Goal: Task Accomplishment & Management: Manage account settings

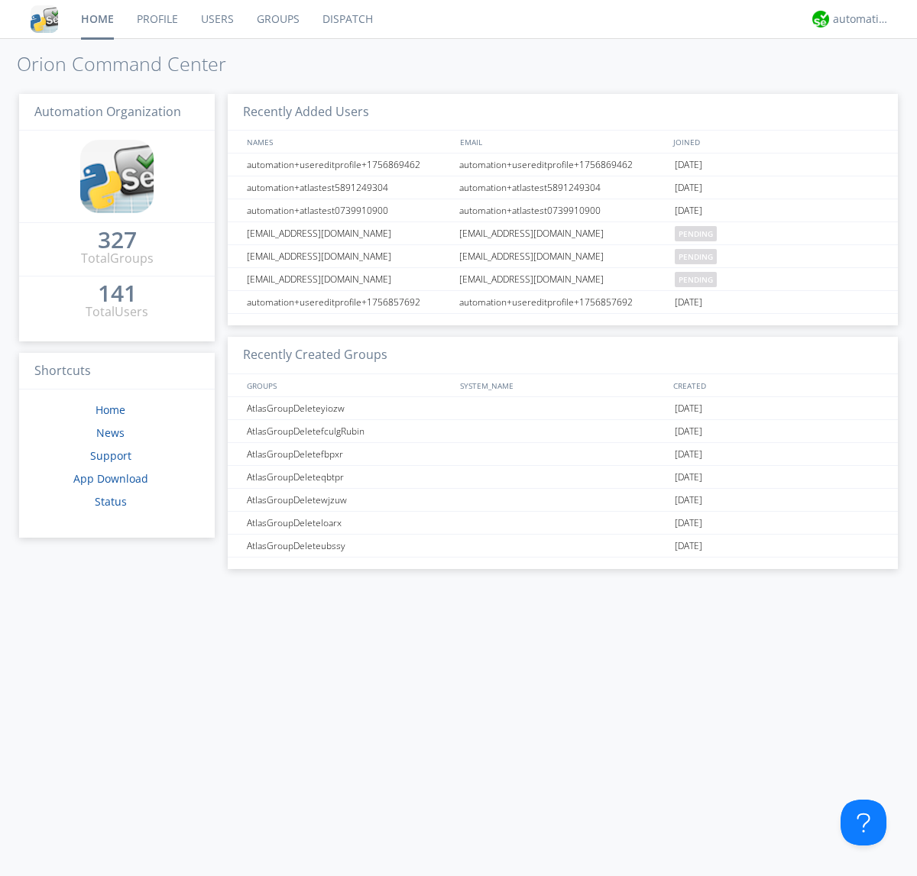
click at [277, 19] on link "Groups" at bounding box center [278, 19] width 66 height 38
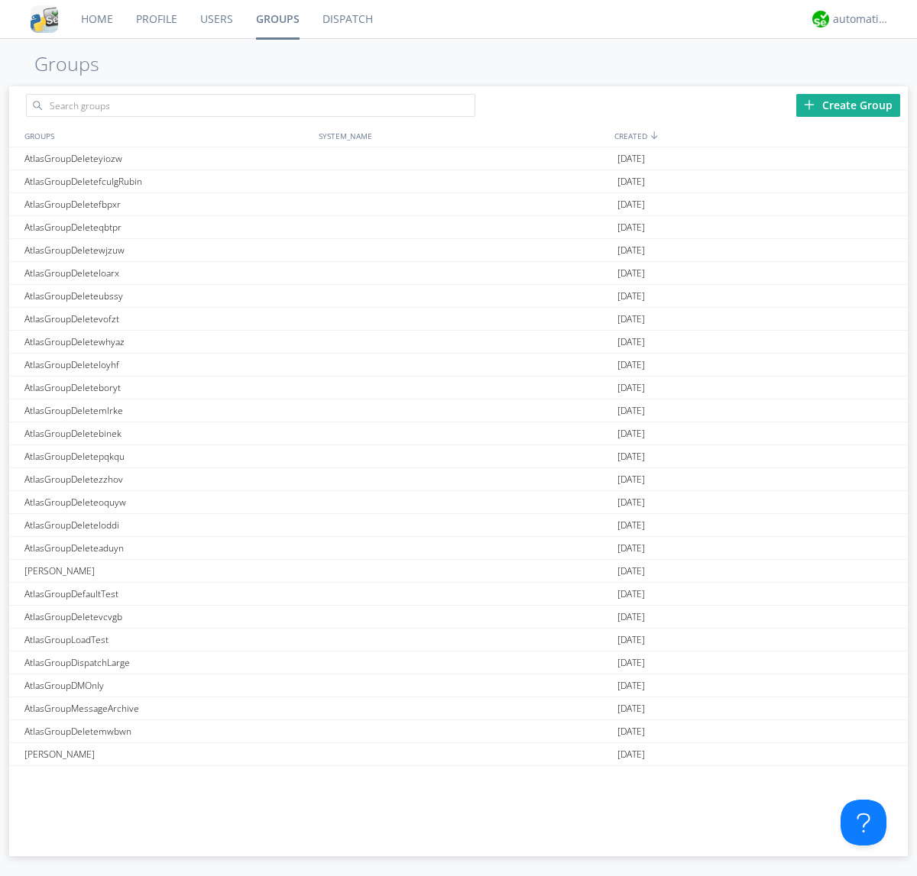
click at [848, 105] on div "Create Group" at bounding box center [848, 105] width 104 height 23
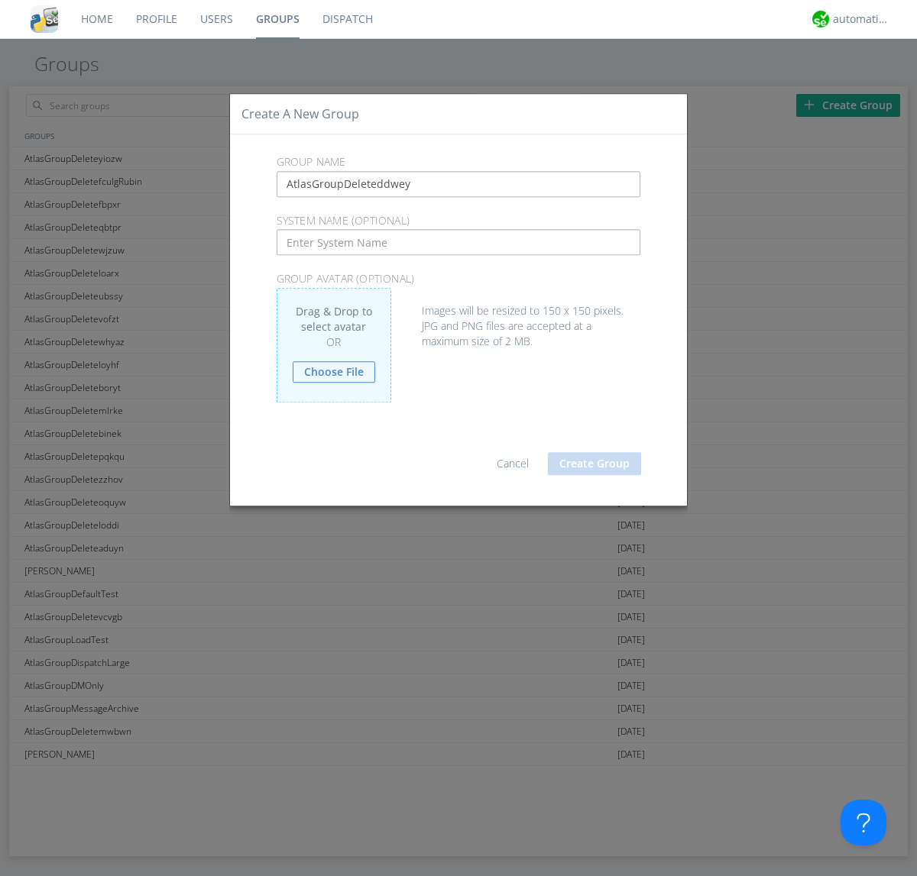
type input "AtlasGroupDeleteddwey"
click at [594, 463] on button "Create Group" at bounding box center [594, 463] width 93 height 23
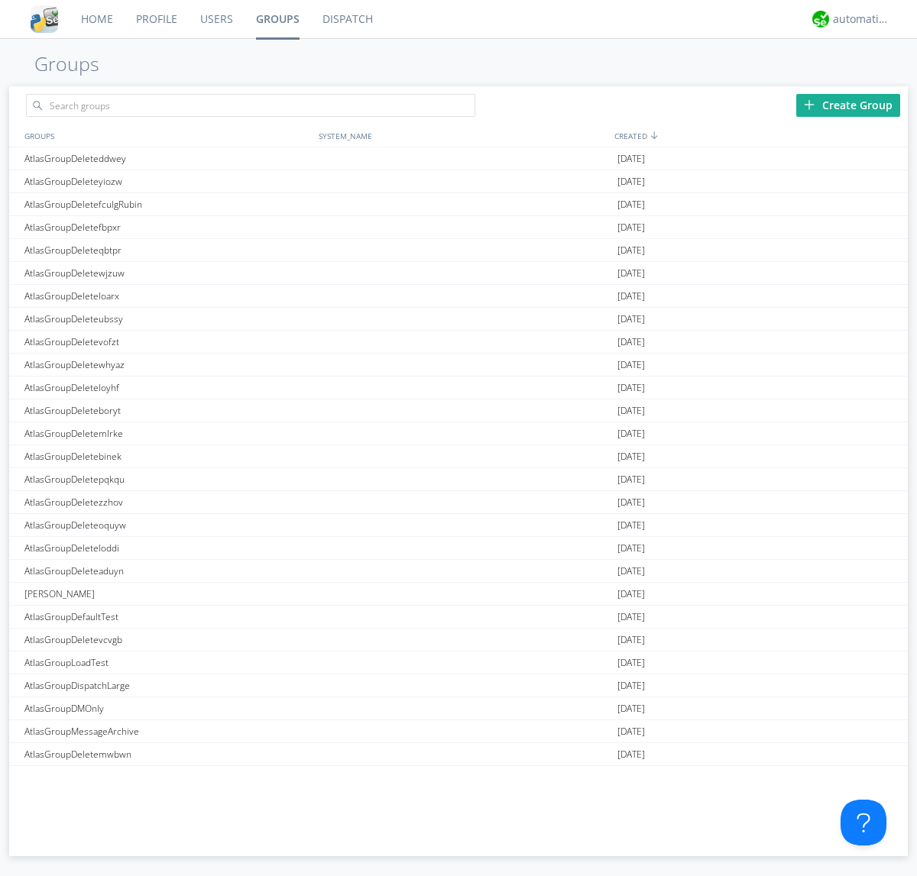
click at [277, 19] on link "Groups" at bounding box center [277, 19] width 66 height 38
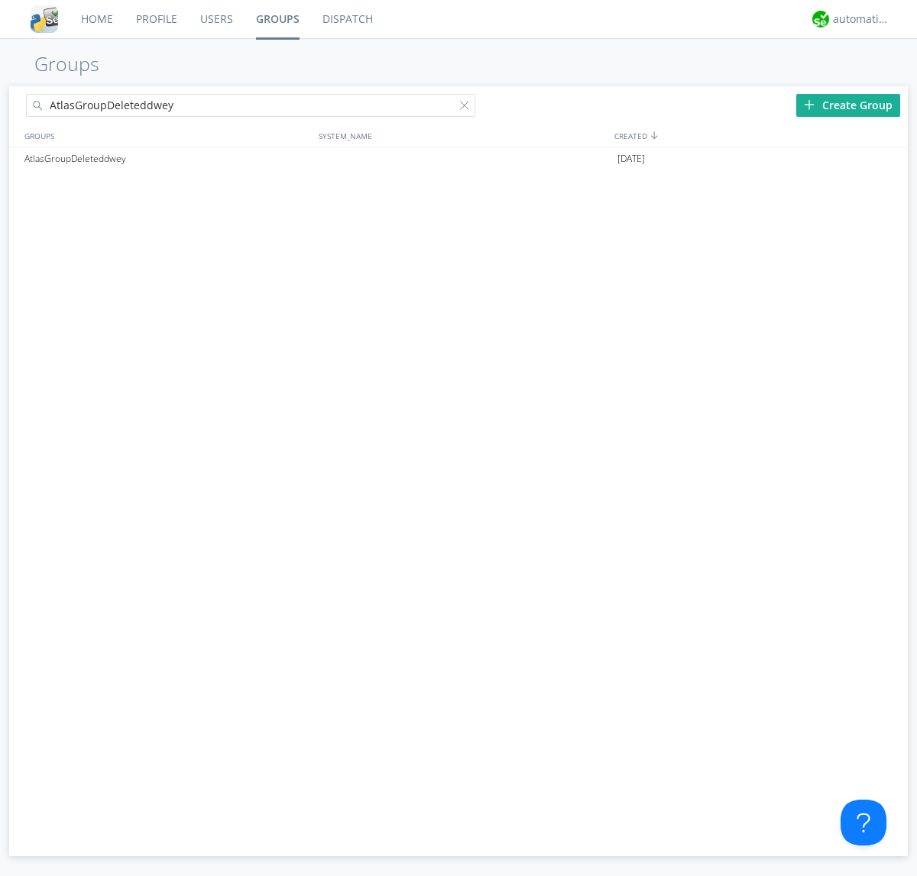
type input "AtlasGroupDeleteddwey"
click at [468, 108] on div at bounding box center [467, 108] width 15 height 15
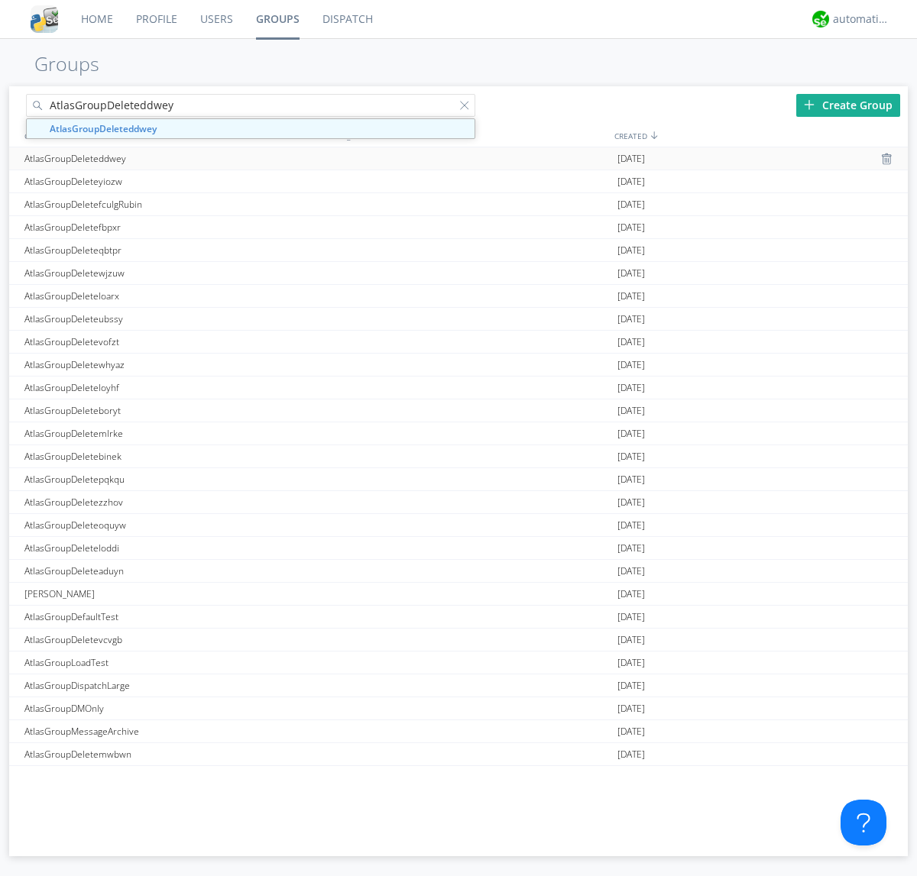
type input "AtlasGroupDeleteddwey"
click at [167, 158] on div "AtlasGroupDeleteddwey" at bounding box center [168, 158] width 294 height 22
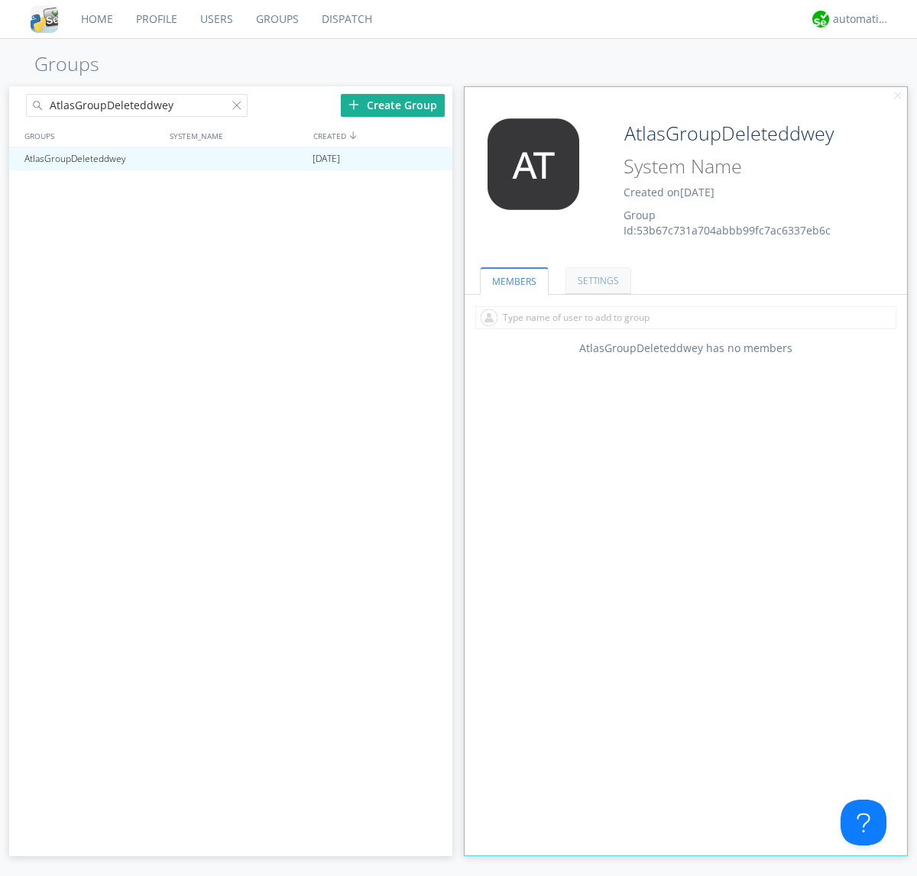
click at [596, 280] on link "SETTINGS" at bounding box center [598, 280] width 66 height 27
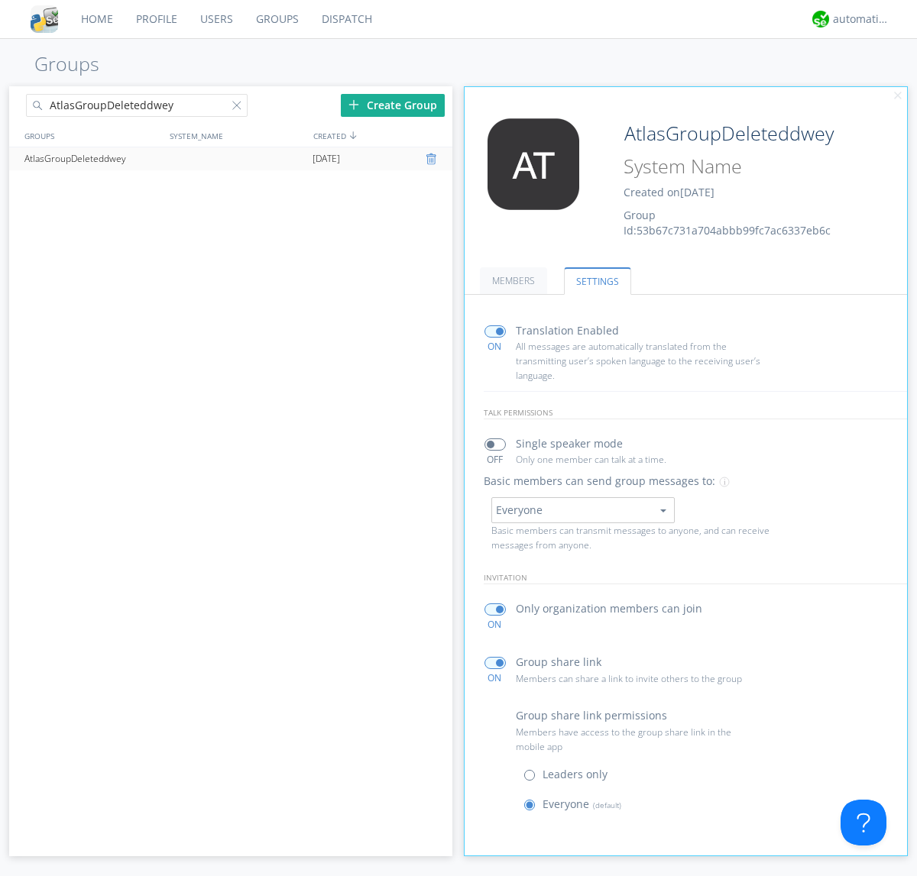
click at [432, 159] on div at bounding box center [433, 159] width 15 height 12
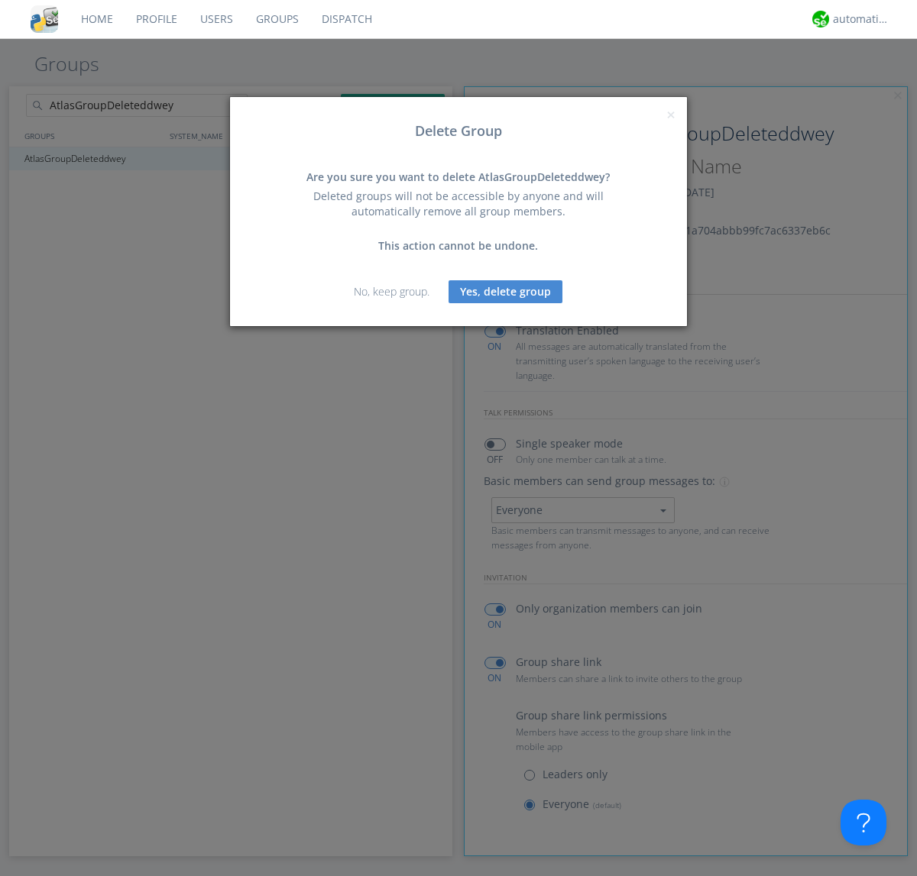
click at [506, 291] on button "Yes, delete group" at bounding box center [505, 291] width 114 height 23
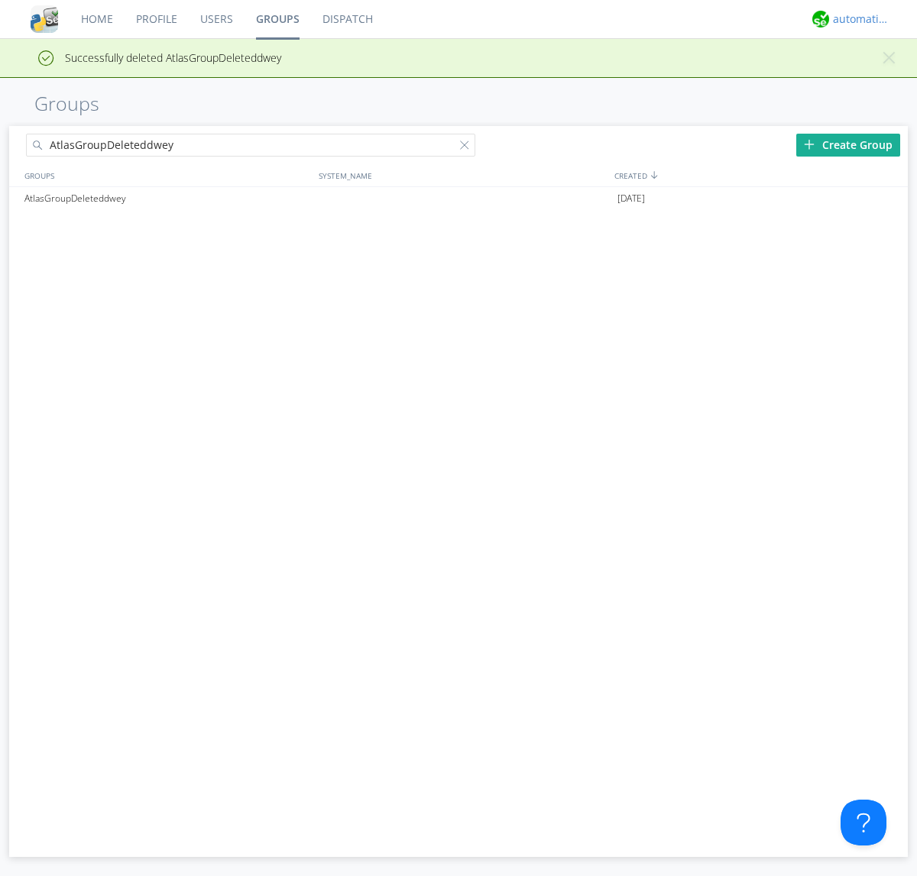
click at [857, 19] on div "automation+atlas" at bounding box center [861, 18] width 57 height 15
